Goal: Task Accomplishment & Management: Complete application form

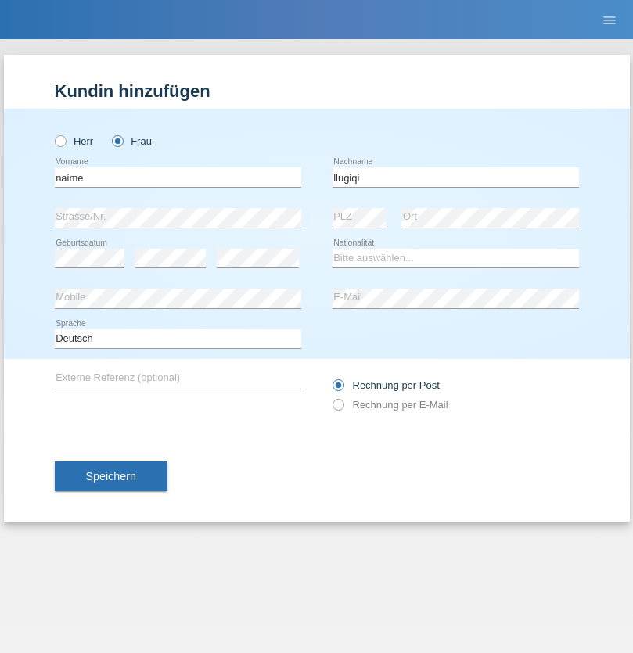
type input "llugiqi"
select select "CH"
radio input "true"
click at [177, 177] on input "text" at bounding box center [178, 177] width 246 height 20
type input "Abdoul aziz"
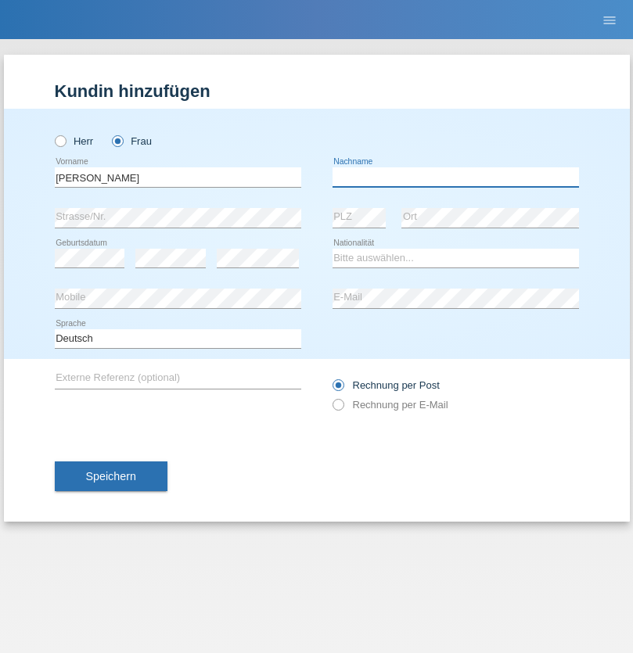
click at [455, 177] on input "text" at bounding box center [455, 177] width 246 height 20
type input "Sow"
select select "SN"
select select "C"
select select "29"
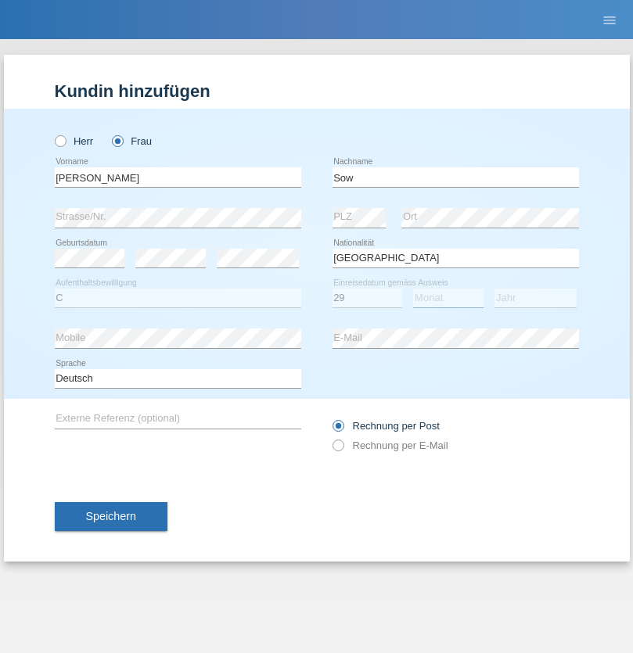
select select "11"
select select "2021"
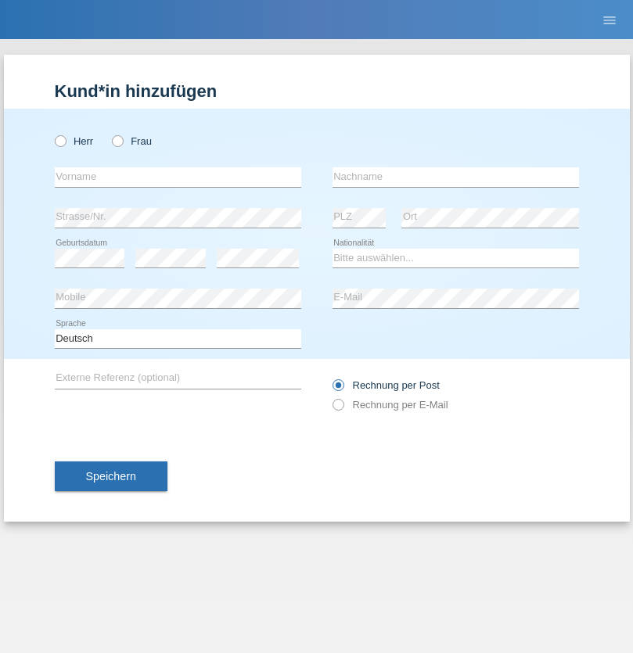
radio input "true"
click at [177, 177] on input "text" at bounding box center [178, 177] width 246 height 20
type input "Shanas"
click at [455, 177] on input "text" at bounding box center [455, 177] width 246 height 20
type input "Baranati"
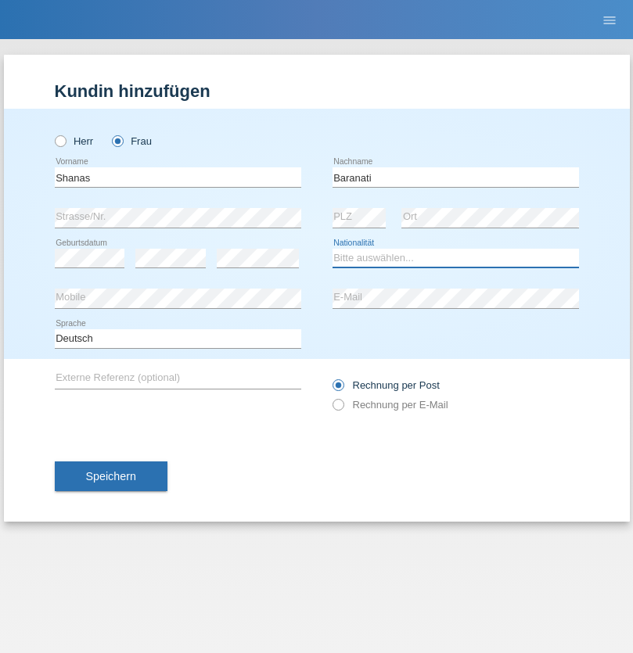
select select "CH"
radio input "true"
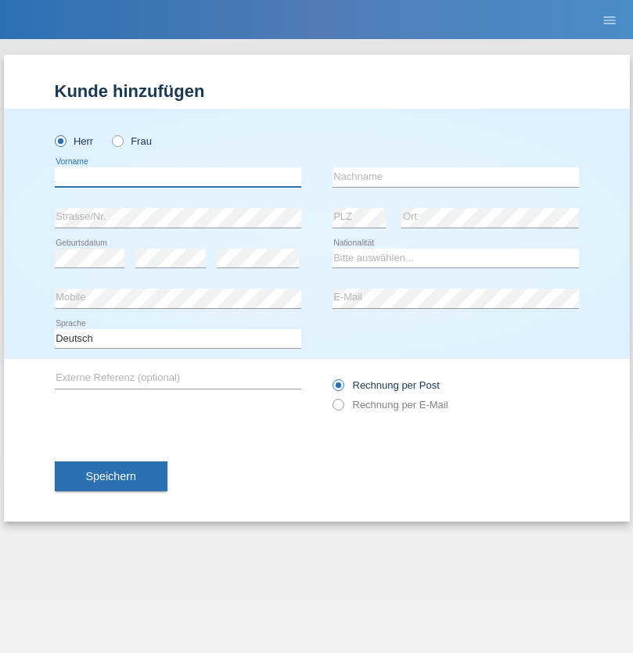
click at [177, 177] on input "text" at bounding box center [178, 177] width 246 height 20
type input "Khoshnaw"
click at [455, 177] on input "text" at bounding box center [455, 177] width 246 height 20
type input "Abdulqadir"
select select "IR"
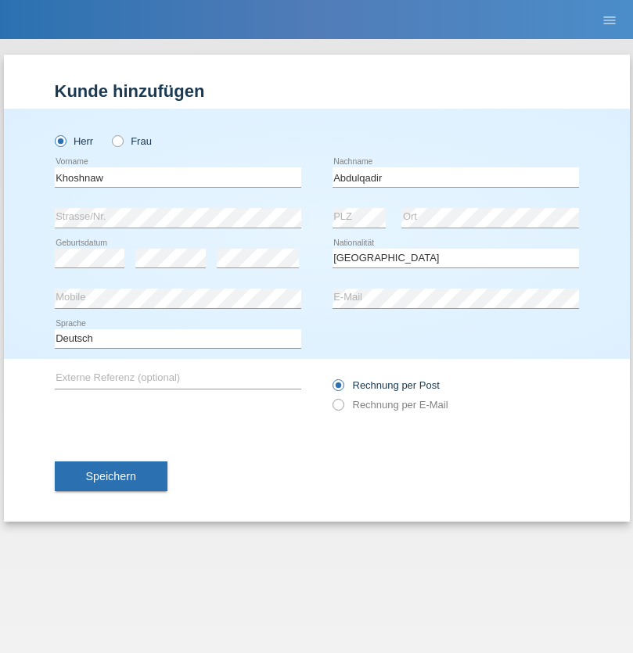
select select "C"
select select "03"
select select "09"
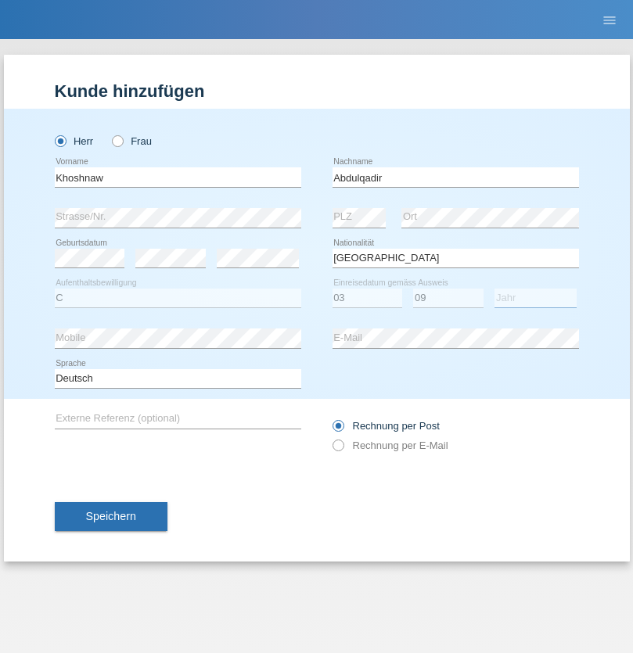
select select "2015"
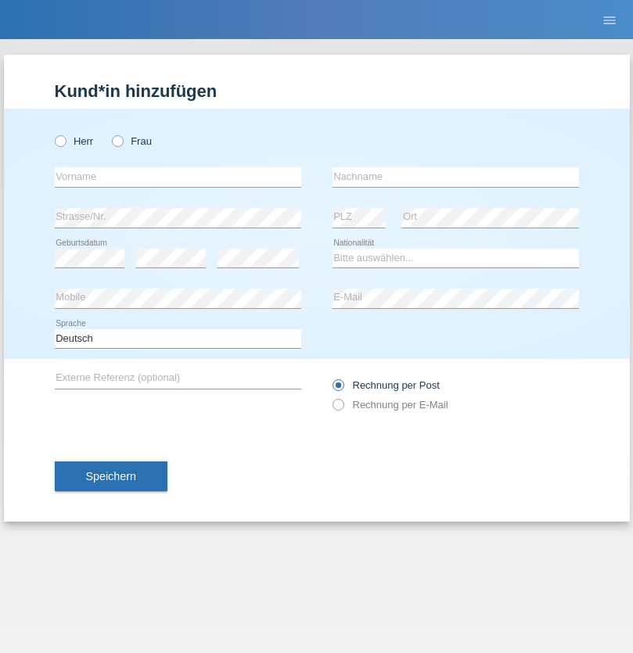
radio input "true"
click at [177, 177] on input "text" at bounding box center [178, 177] width 246 height 20
type input "[PERSON_NAME]"
click at [455, 177] on input "text" at bounding box center [455, 177] width 246 height 20
type input "Sokol"
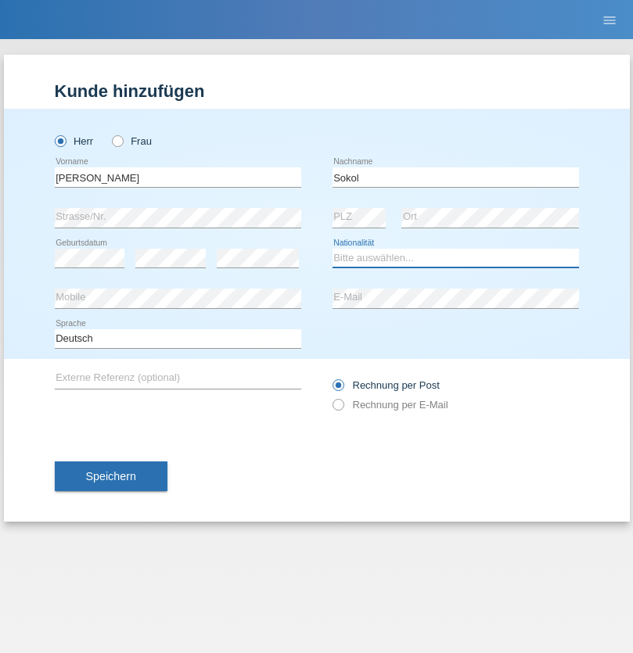
select select "XK"
select select "C"
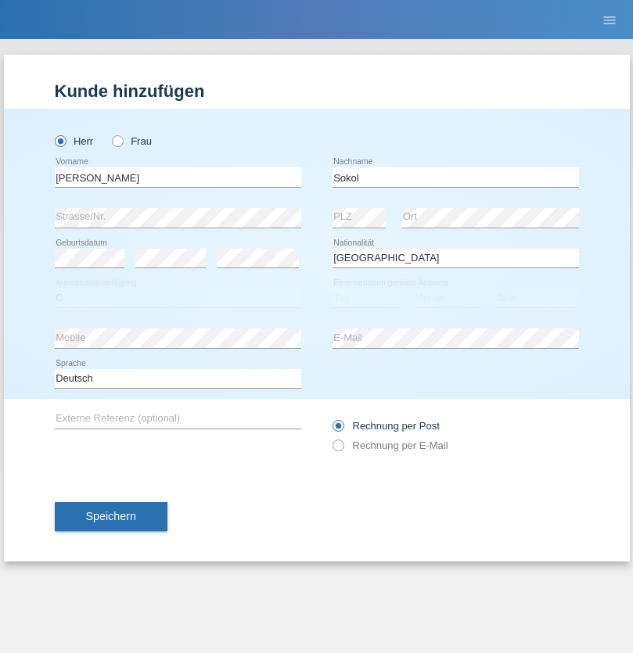
select select "02"
select select "08"
select select "1988"
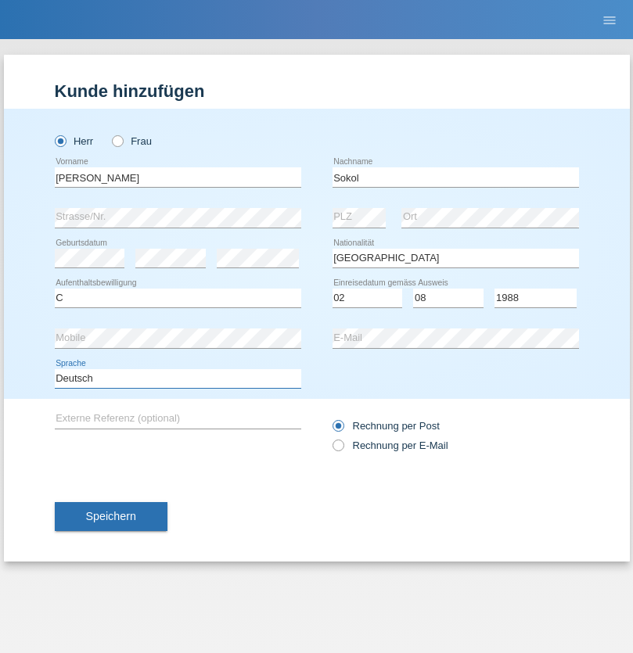
select select "en"
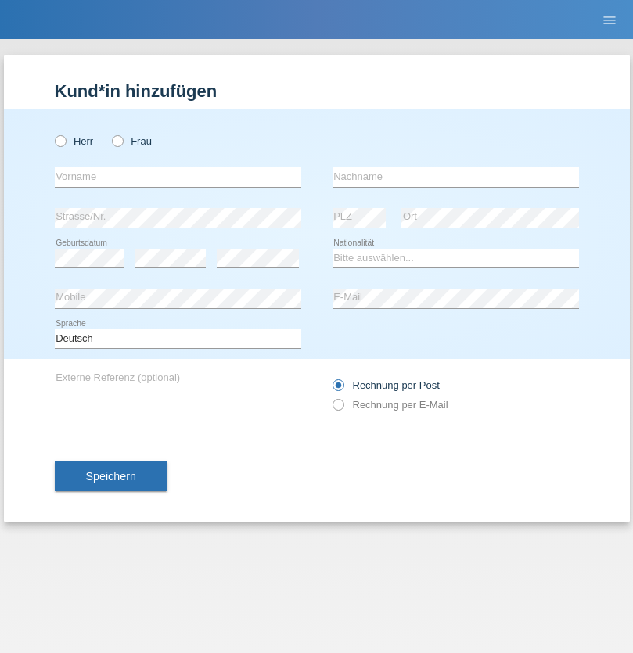
radio input "true"
click at [177, 177] on input "text" at bounding box center [178, 177] width 246 height 20
type input "Mustafa"
click at [455, 177] on input "text" at bounding box center [455, 177] width 246 height 20
type input "Sokol"
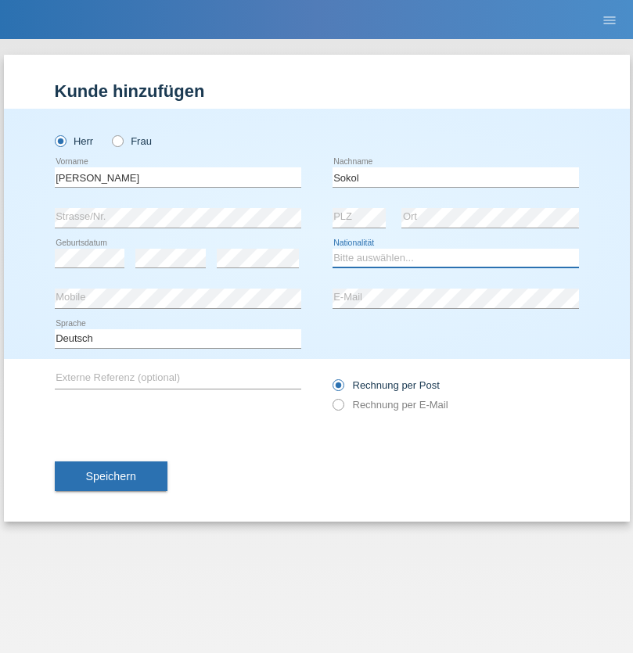
select select "XK"
select select "C"
select select "02"
select select "08"
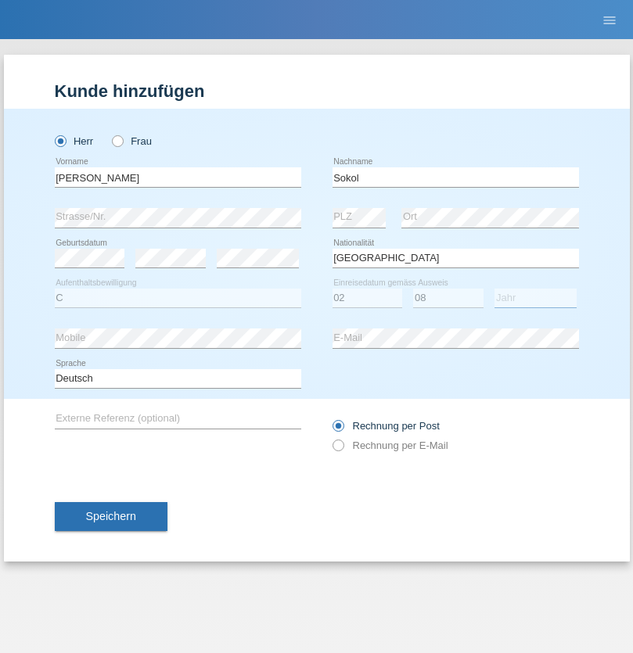
select select "1988"
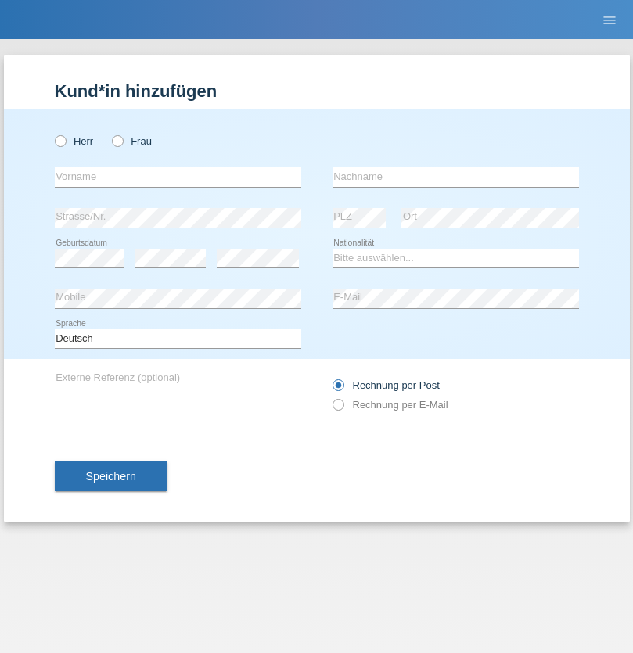
radio input "true"
click at [177, 177] on input "text" at bounding box center [178, 177] width 246 height 20
type input "[PERSON_NAME]"
click at [455, 177] on input "text" at bounding box center [455, 177] width 246 height 20
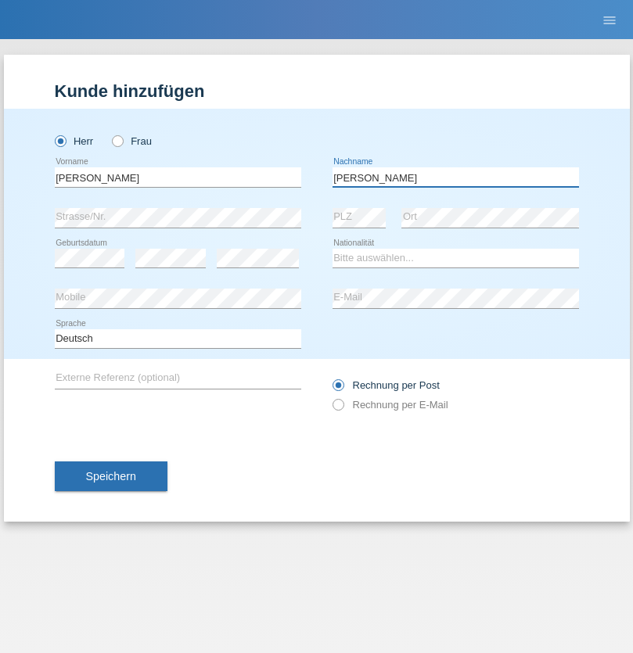
type input "[PERSON_NAME]"
select select "PL"
select select "C"
select select "11"
select select "01"
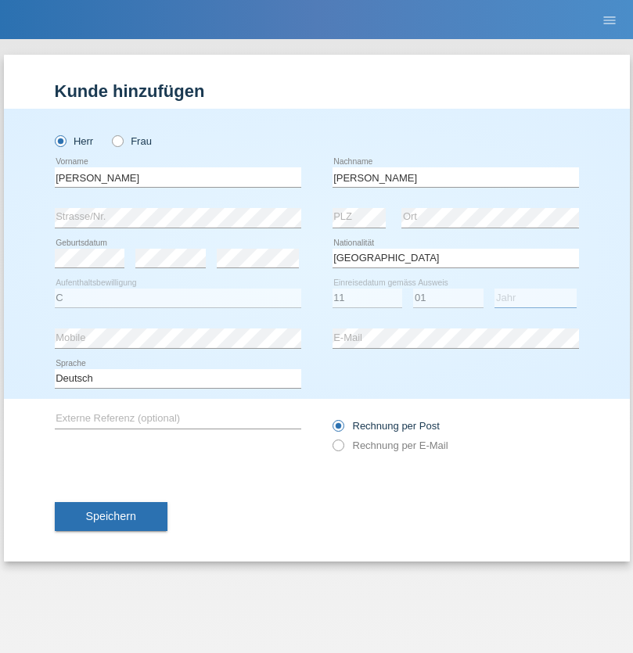
select select "2007"
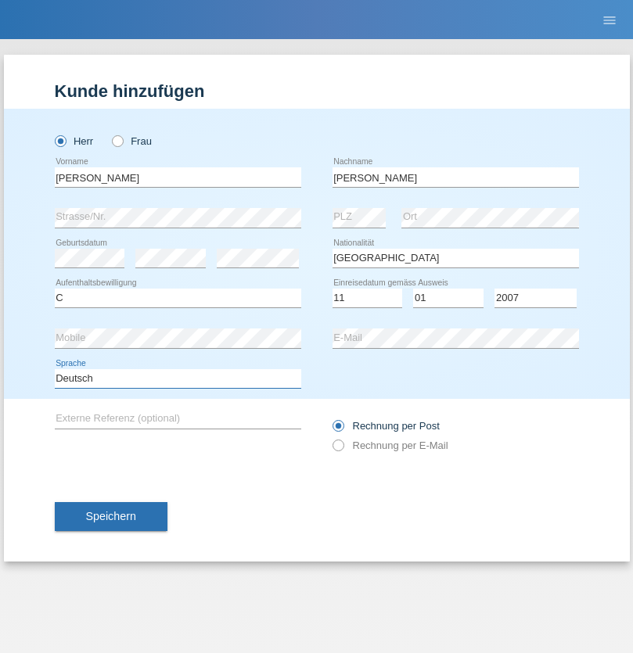
select select "en"
